Goal: Task Accomplishment & Management: Manage account settings

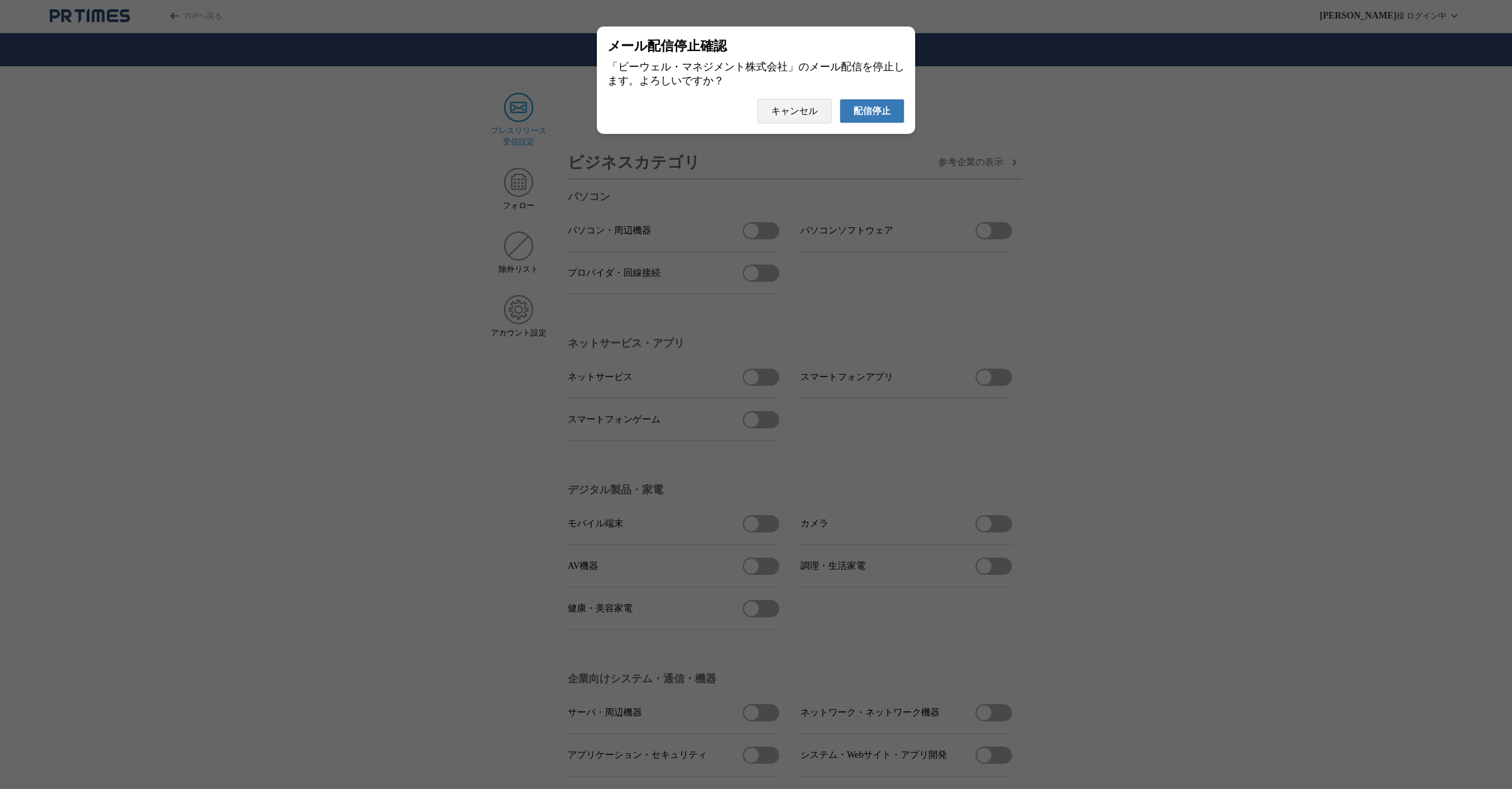
click at [869, 117] on span "配信停止" at bounding box center [872, 112] width 37 height 12
click at [860, 117] on span "配信停止" at bounding box center [872, 112] width 37 height 12
click at [884, 114] on span "配信停止" at bounding box center [872, 112] width 37 height 12
click at [884, 115] on span "配信停止" at bounding box center [872, 112] width 37 height 12
click at [878, 114] on span "配信停止" at bounding box center [872, 112] width 37 height 12
